Goal: Task Accomplishment & Management: Complete application form

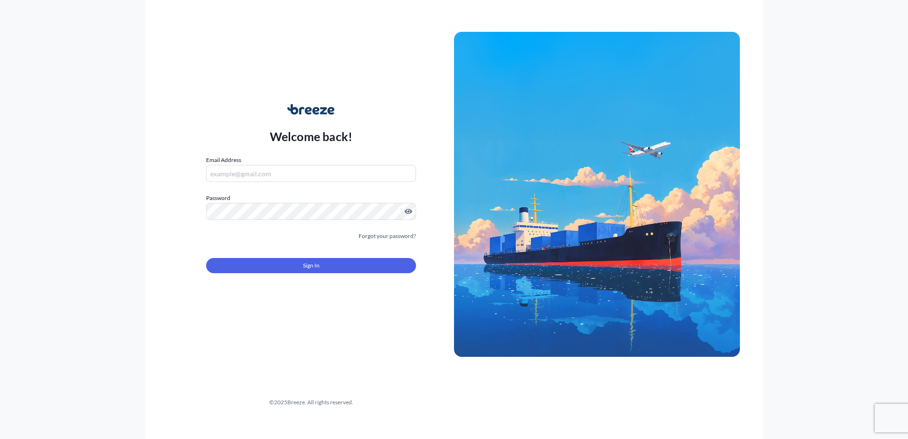
type input "[PERSON_NAME][EMAIL_ADDRESS][DOMAIN_NAME]"
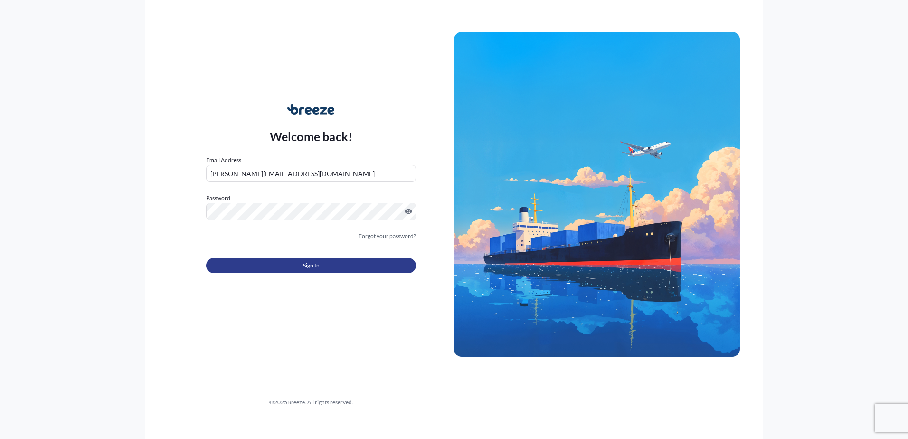
click at [299, 269] on button "Sign In" at bounding box center [311, 265] width 210 height 15
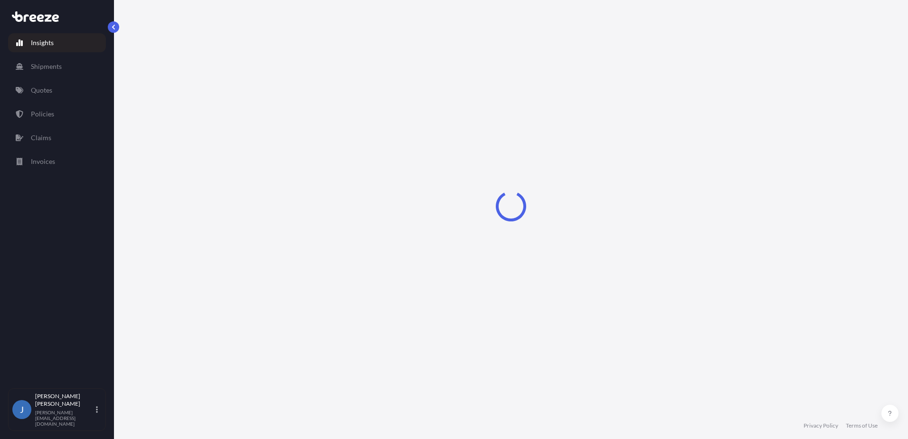
select select "2025"
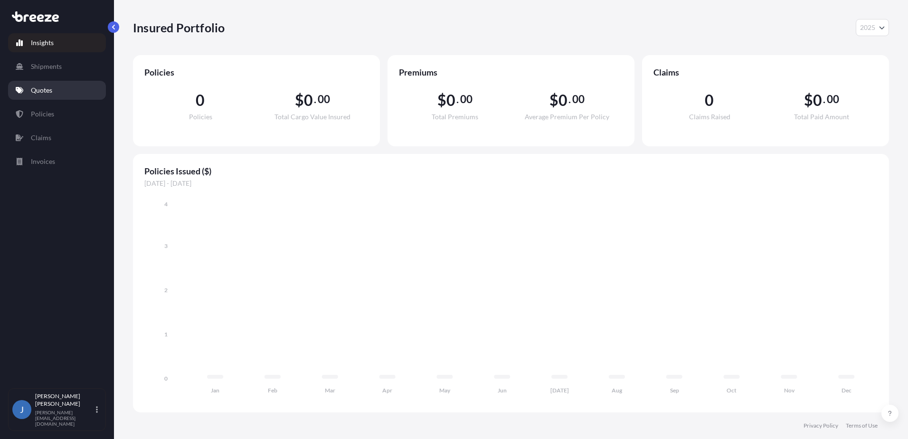
click at [47, 87] on p "Quotes" at bounding box center [41, 89] width 21 height 9
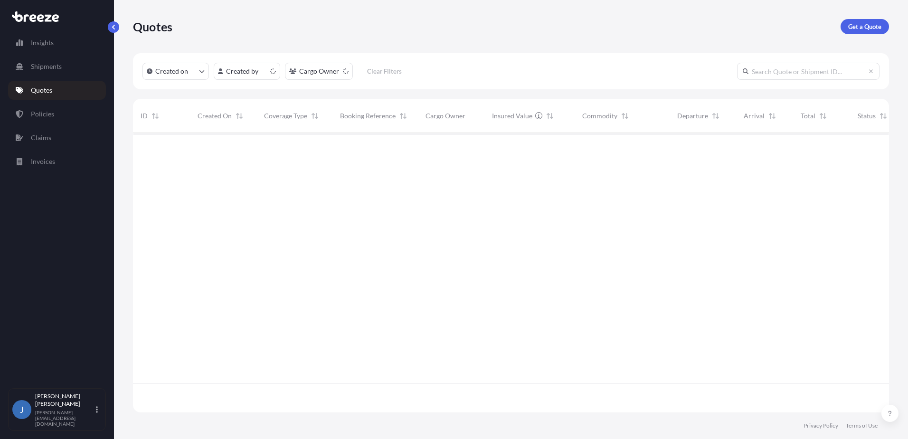
scroll to position [277, 749]
click at [782, 152] on div "Frisco" at bounding box center [765, 148] width 42 height 9
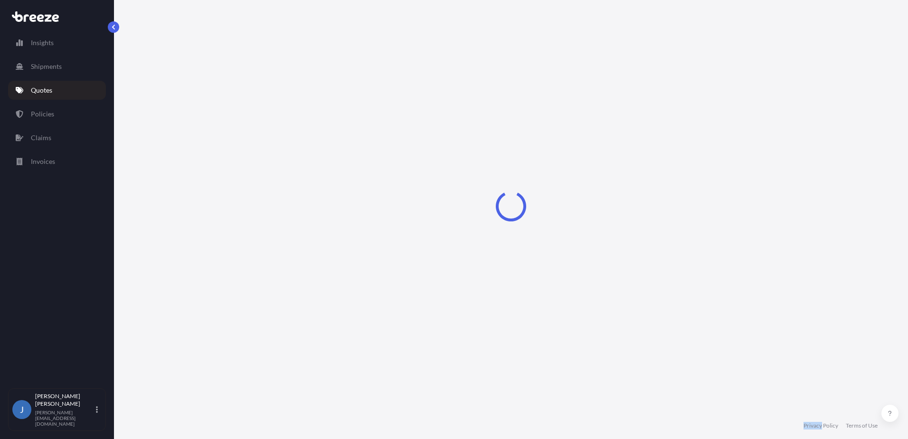
click at [782, 152] on div "Loading" at bounding box center [511, 206] width 756 height 412
select select "Road"
select select "1"
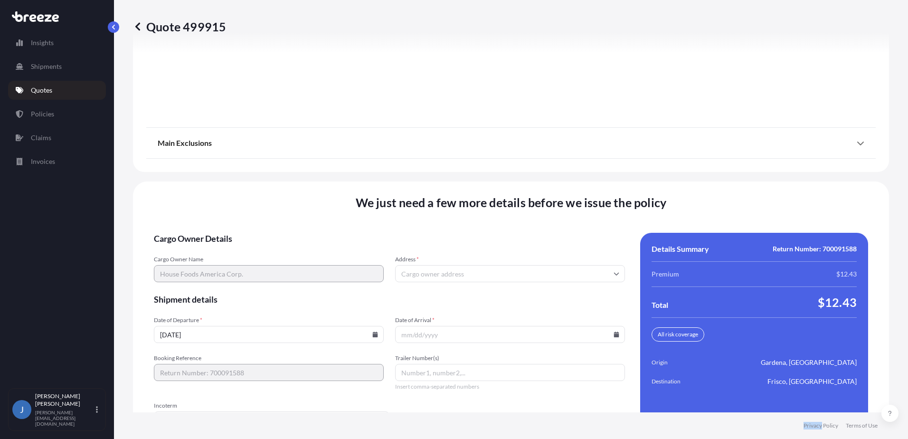
scroll to position [1220, 0]
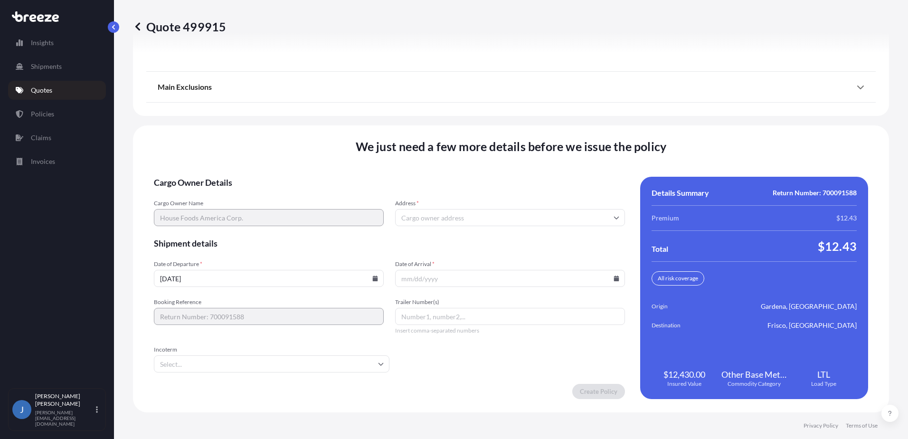
click at [482, 218] on input "Address *" at bounding box center [510, 217] width 230 height 17
click at [481, 218] on input "Address *" at bounding box center [510, 217] width 230 height 17
click at [338, 362] on input "Incoterm" at bounding box center [272, 363] width 236 height 17
click at [438, 358] on form "Cargo Owner Details Cargo Owner Name House Foods America Corp. Address * Shipme…" at bounding box center [389, 288] width 471 height 222
click at [487, 211] on input "Address *" at bounding box center [510, 217] width 230 height 17
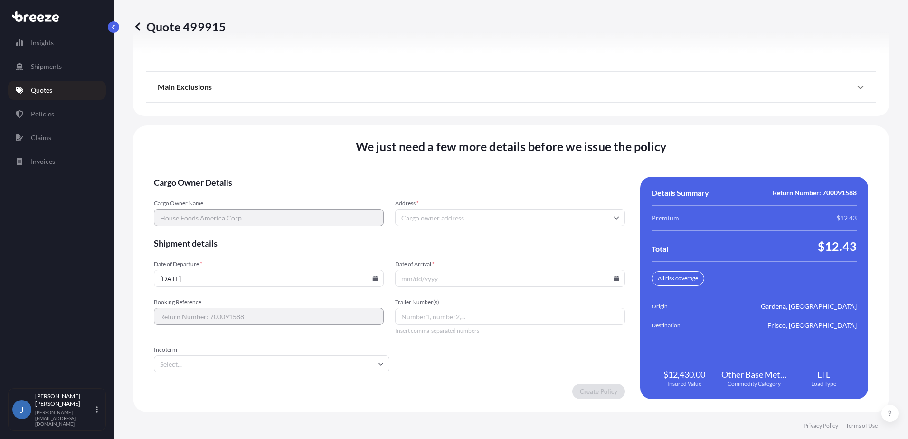
click at [486, 217] on input "Address *" at bounding box center [510, 217] width 230 height 17
click at [469, 279] on input "Date of Arrival *" at bounding box center [510, 278] width 230 height 17
click at [434, 283] on input "Date of Arrival *" at bounding box center [510, 278] width 230 height 17
click at [406, 279] on input "Date of Arrival *" at bounding box center [510, 278] width 230 height 17
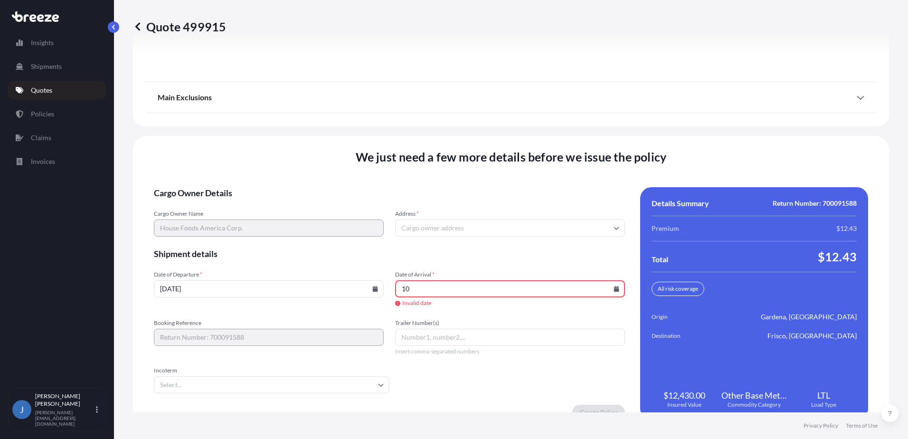
click at [614, 290] on icon at bounding box center [616, 289] width 5 height 6
click at [609, 285] on input "10" at bounding box center [510, 288] width 230 height 17
click at [614, 289] on icon at bounding box center [616, 289] width 5 height 6
click at [562, 240] on button "5" at bounding box center [554, 235] width 15 height 15
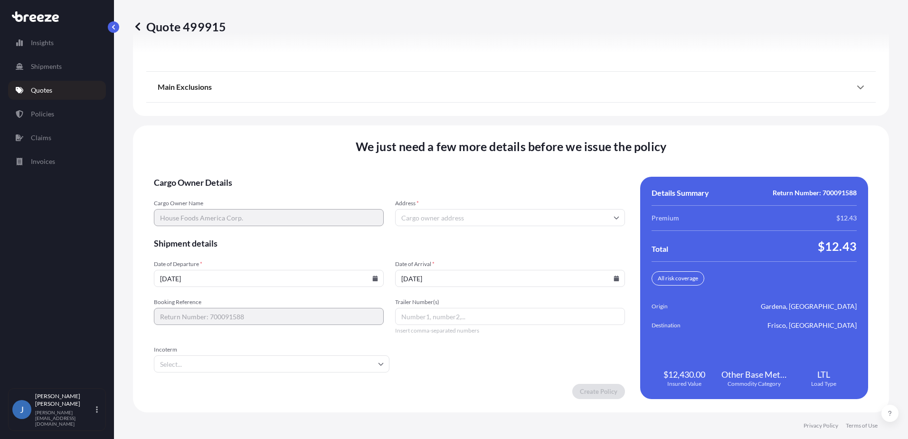
click at [608, 281] on input "[DATE]" at bounding box center [510, 278] width 230 height 17
click at [614, 279] on icon at bounding box center [616, 278] width 5 height 6
click at [524, 177] on button "10" at bounding box center [516, 173] width 15 height 15
type input "[DATE]"
click at [500, 315] on input "Trailer Number(s)" at bounding box center [510, 316] width 230 height 17
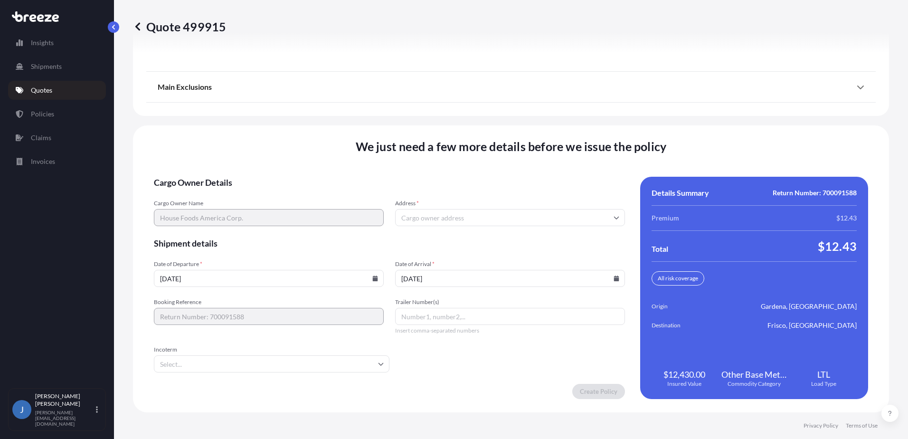
click at [500, 315] on input "Trailer Number(s)" at bounding box center [510, 316] width 230 height 17
click at [485, 362] on form "Cargo Owner Details Cargo Owner Name House Foods America Corp. Address * Shipme…" at bounding box center [389, 288] width 471 height 222
drag, startPoint x: 433, startPoint y: 206, endPoint x: 432, endPoint y: 211, distance: 5.3
click at [433, 208] on div "Address *" at bounding box center [510, 212] width 230 height 27
click at [432, 213] on input "Address *" at bounding box center [510, 217] width 230 height 17
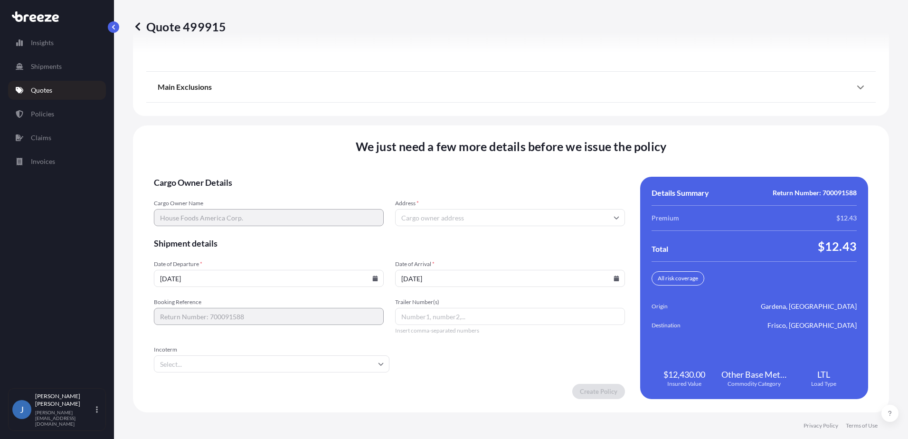
click at [528, 215] on input "Address *" at bounding box center [510, 217] width 230 height 17
click at [435, 216] on input "Address *" at bounding box center [510, 217] width 230 height 17
paste input "[STREET_ADDRESS]"
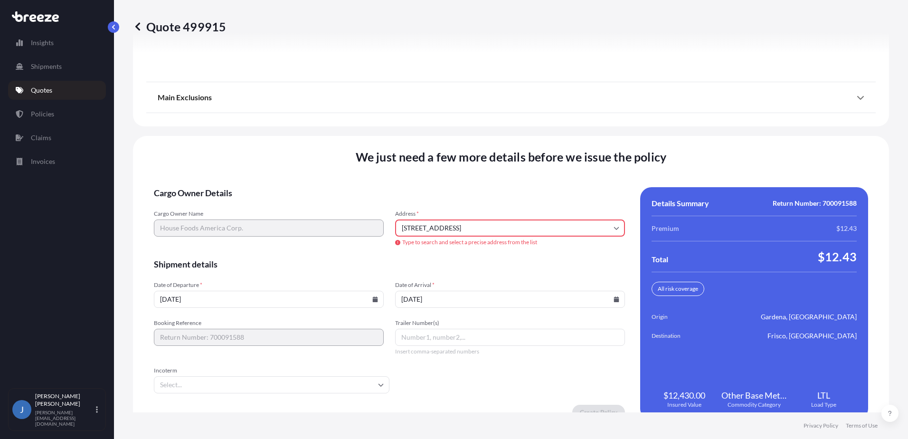
click at [532, 225] on input "[STREET_ADDRESS]" at bounding box center [510, 227] width 230 height 17
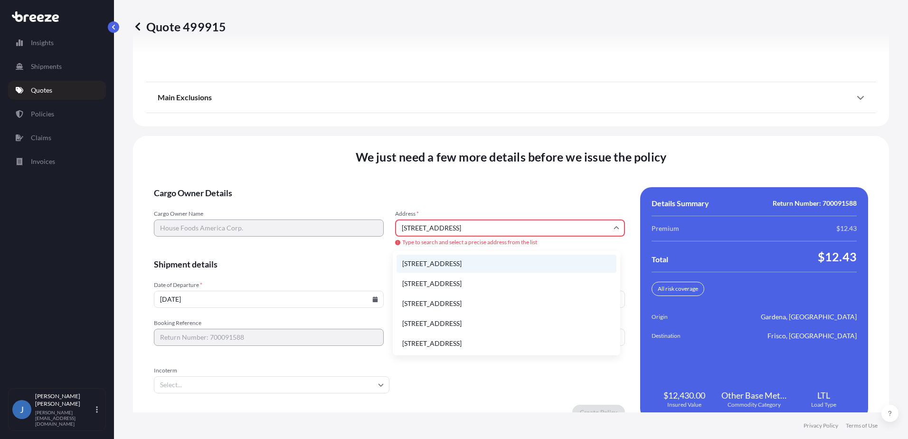
click at [541, 264] on li "[STREET_ADDRESS]" at bounding box center [507, 264] width 220 height 18
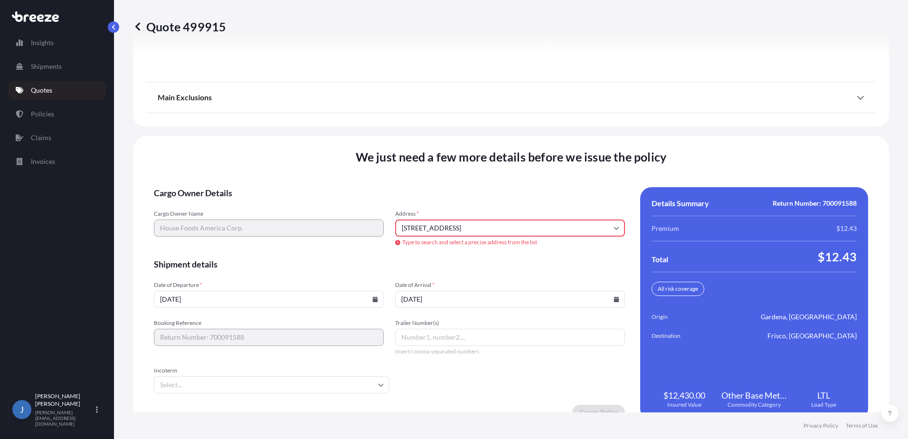
type input "[STREET_ADDRESS]"
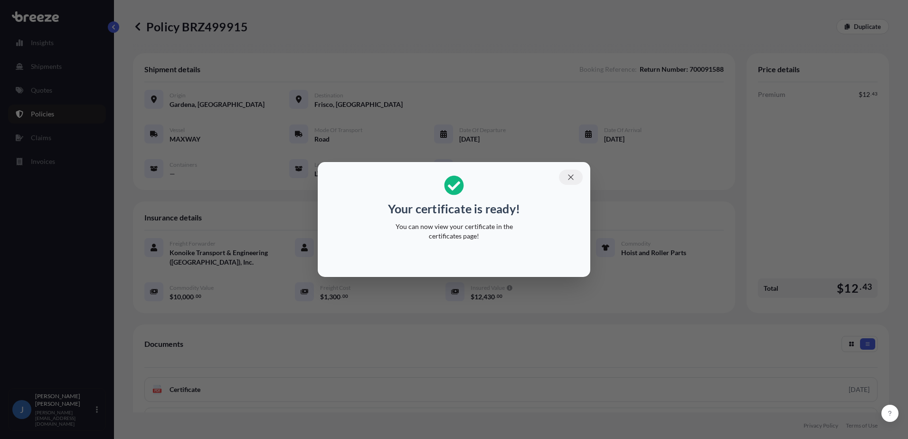
click at [575, 172] on button "button" at bounding box center [571, 177] width 24 height 15
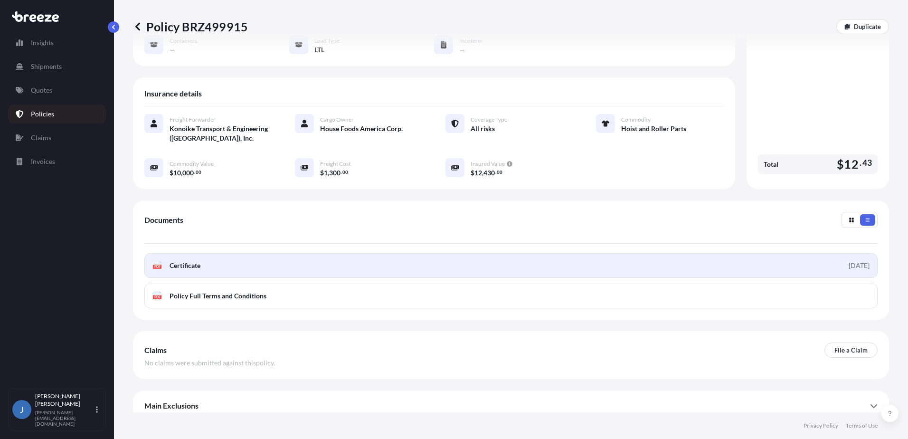
scroll to position [133, 0]
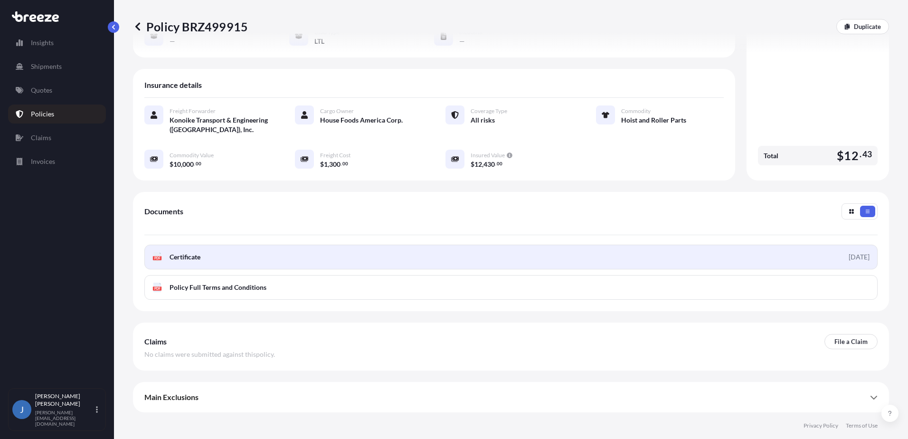
click at [653, 252] on link "PDF Certificate [DATE]" at bounding box center [510, 257] width 733 height 25
